Goal: Task Accomplishment & Management: Use online tool/utility

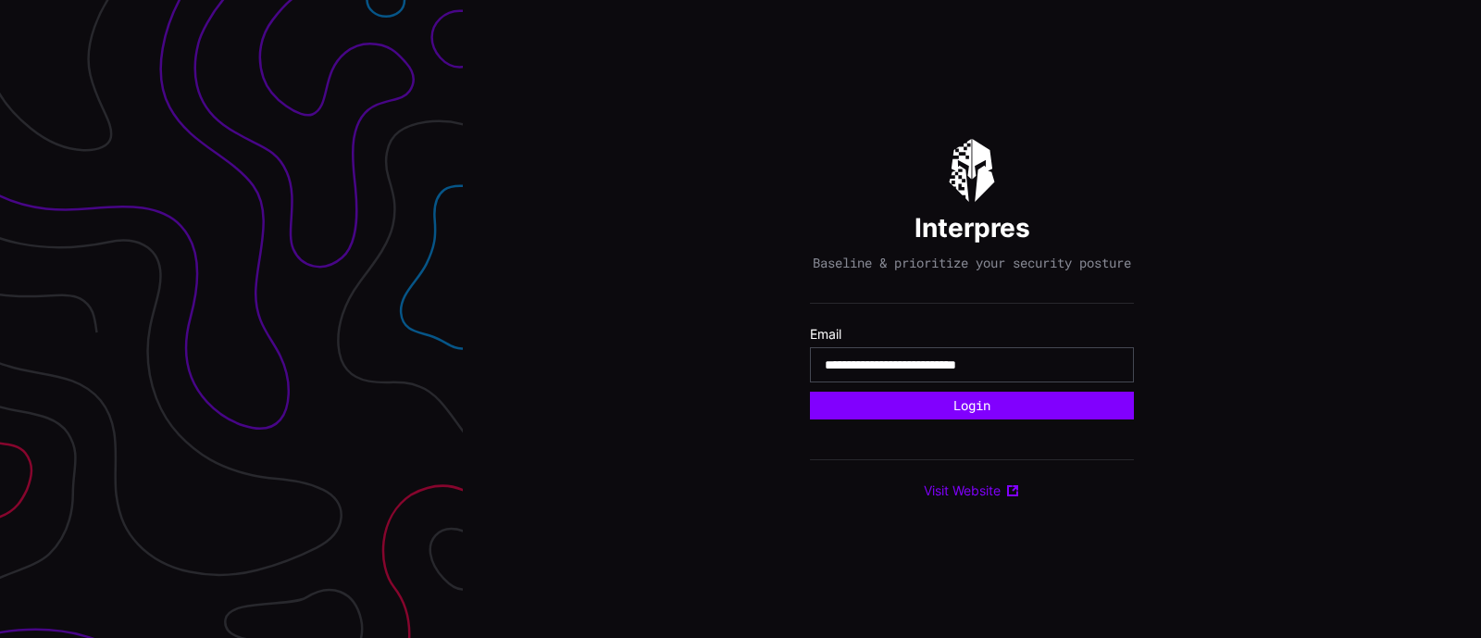
type input "**********"
click at [810, 391] on button "Login" at bounding box center [972, 405] width 324 height 28
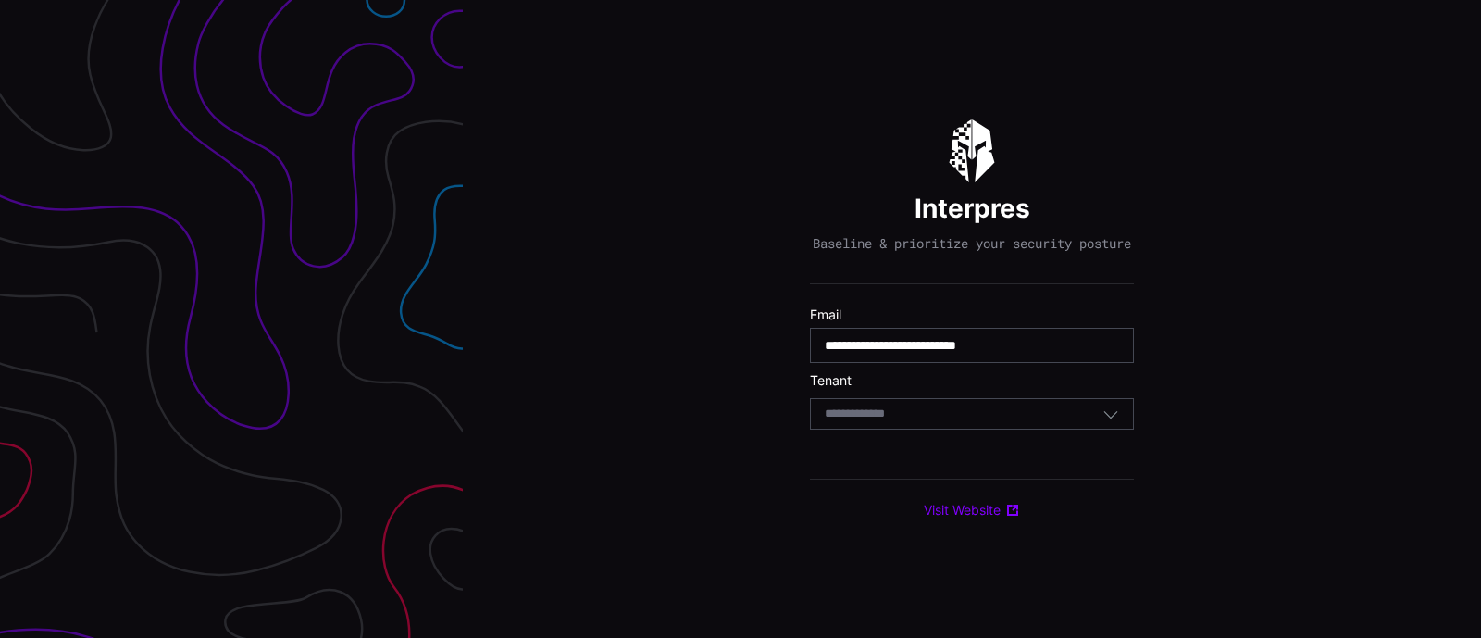
click at [913, 429] on div "Select Tenant" at bounding box center [972, 413] width 324 height 31
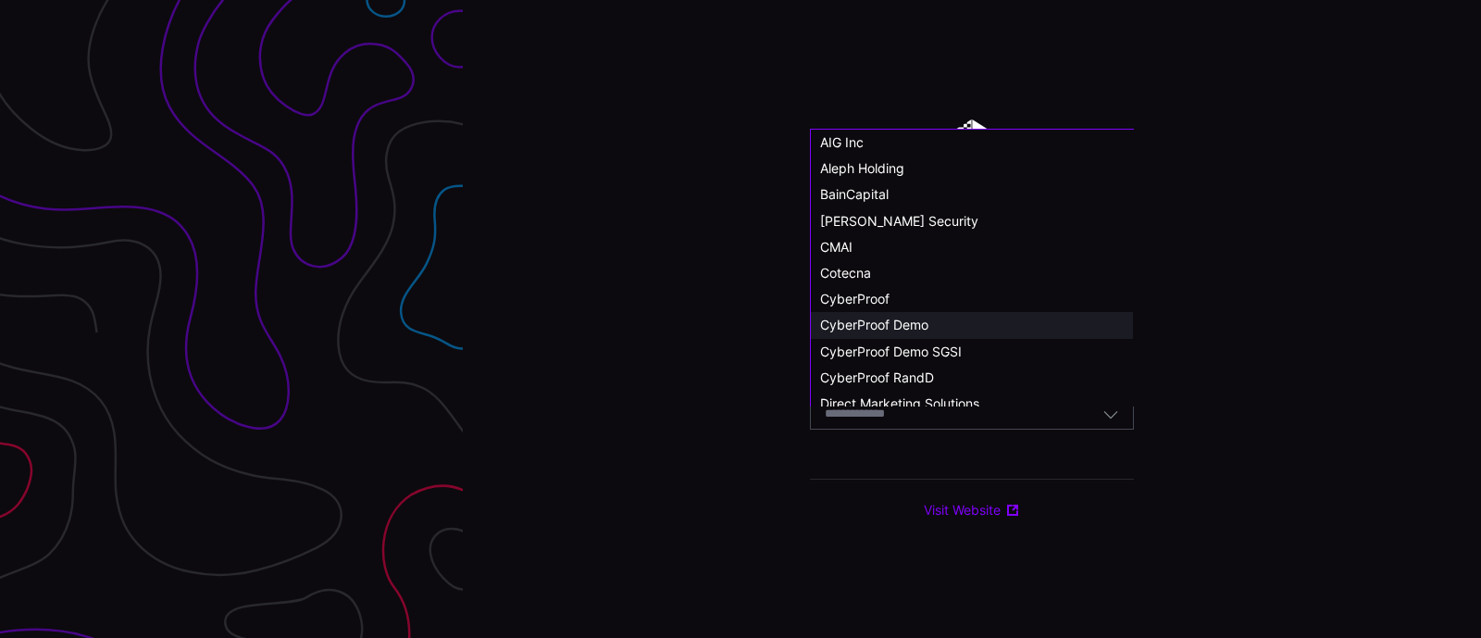
click at [878, 317] on span "CyberProof Demo" at bounding box center [874, 324] width 108 height 16
